Goal: Task Accomplishment & Management: Manage account settings

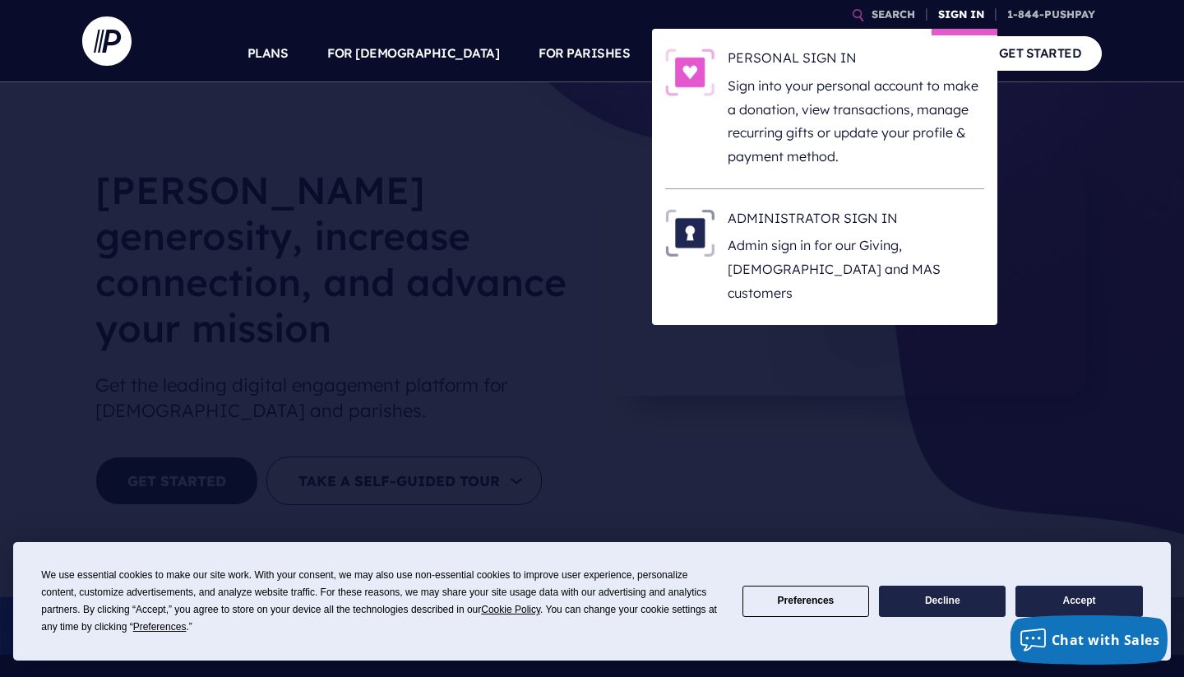
click at [950, 19] on link "SIGN IN" at bounding box center [961, 14] width 59 height 29
click at [809, 56] on h6 "PERSONAL SIGN IN" at bounding box center [856, 61] width 257 height 25
click at [760, 57] on h6 "PERSONAL SIGN IN" at bounding box center [856, 61] width 257 height 25
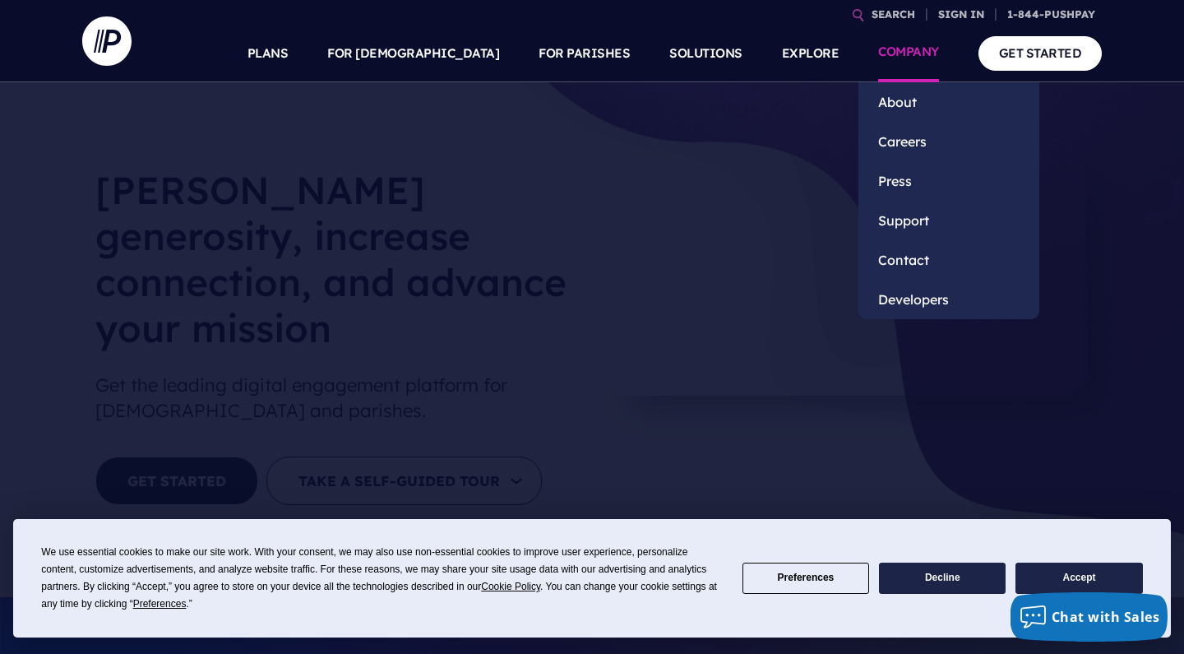
click at [955, 25] on li "COMPANY About Careers Press" at bounding box center [908, 54] width 100 height 58
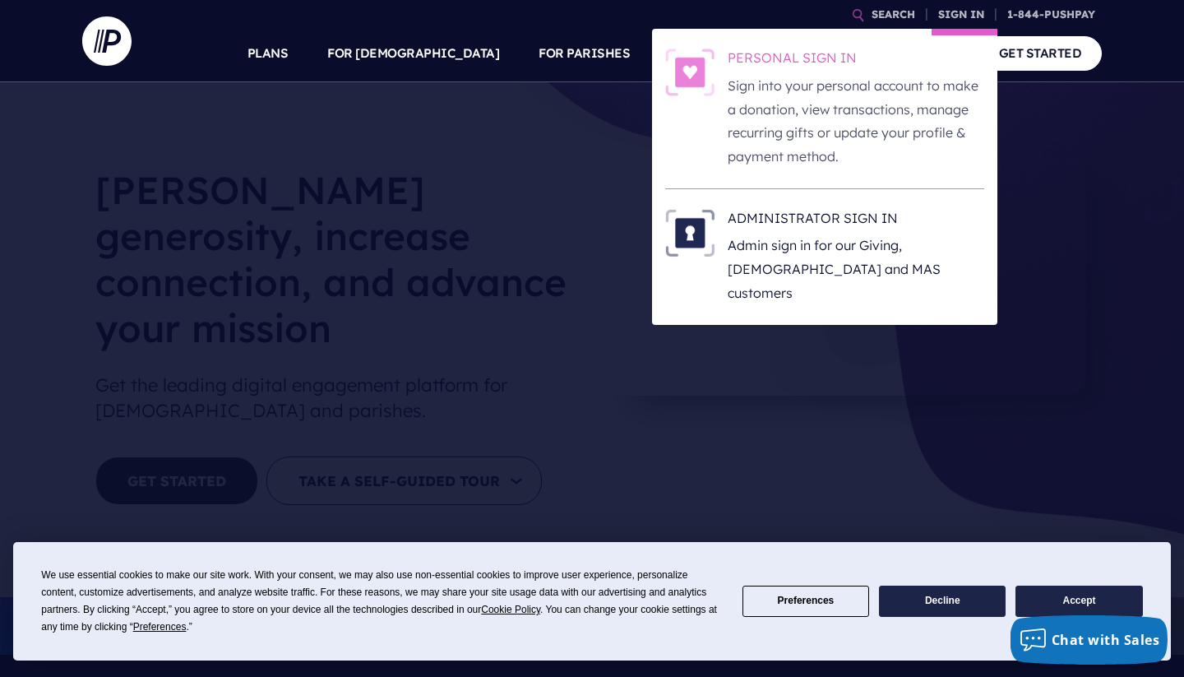
drag, startPoint x: 884, startPoint y: 49, endPoint x: 855, endPoint y: 58, distance: 29.9
click at [855, 58] on h6 "PERSONAL SIGN IN" at bounding box center [856, 61] width 257 height 25
